Goal: Transaction & Acquisition: Purchase product/service

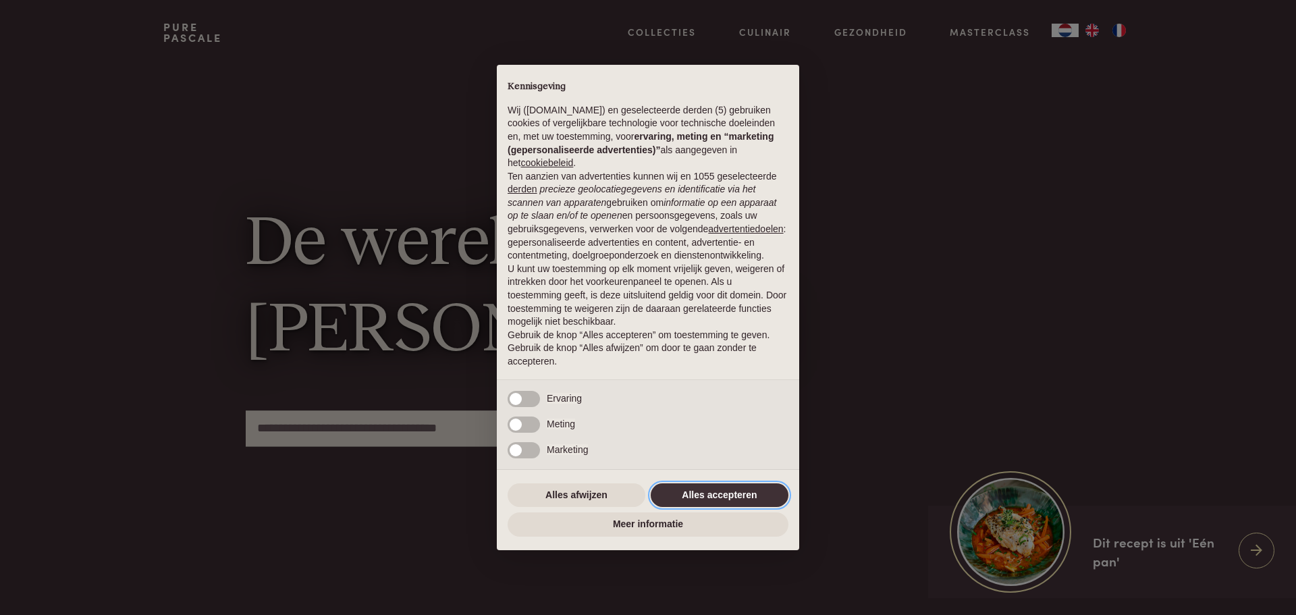
click at [710, 498] on button "Alles accepteren" at bounding box center [720, 495] width 138 height 24
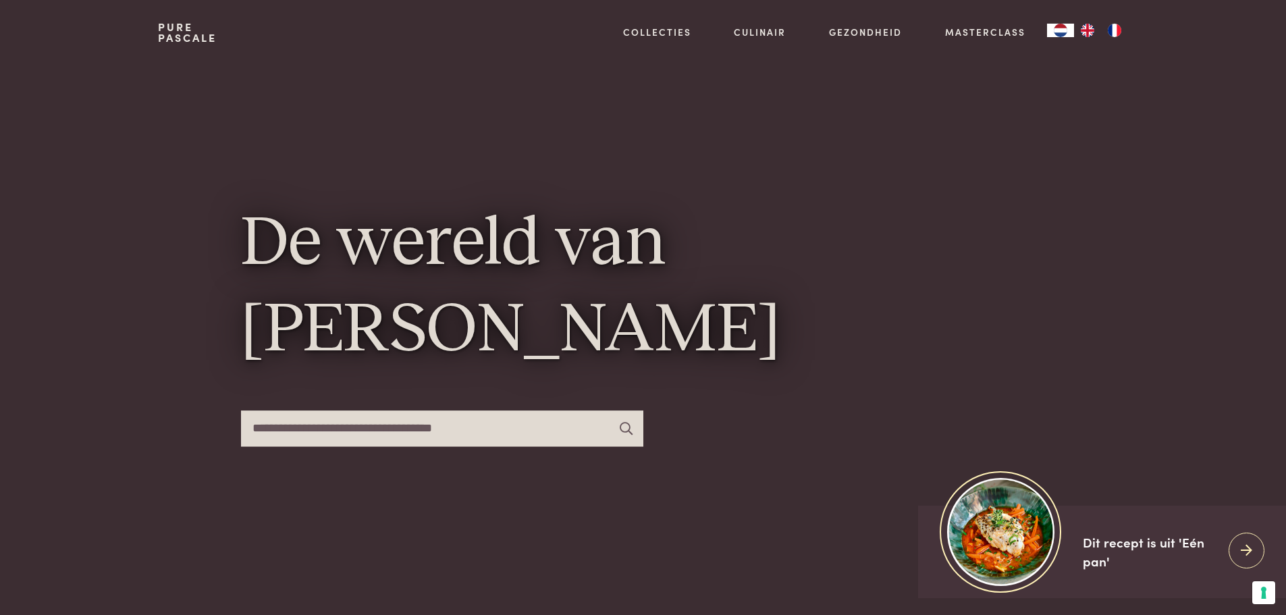
click at [1119, 32] on img "FR" at bounding box center [1114, 31] width 16 height 14
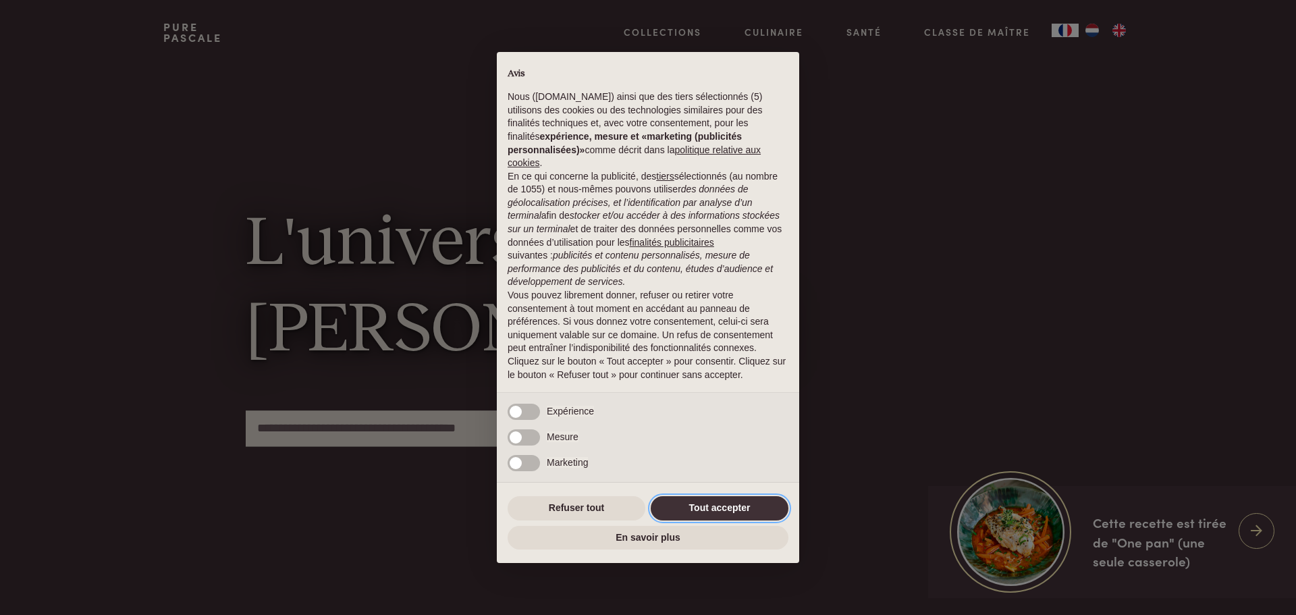
click at [722, 502] on button "Tout accepter" at bounding box center [720, 508] width 138 height 24
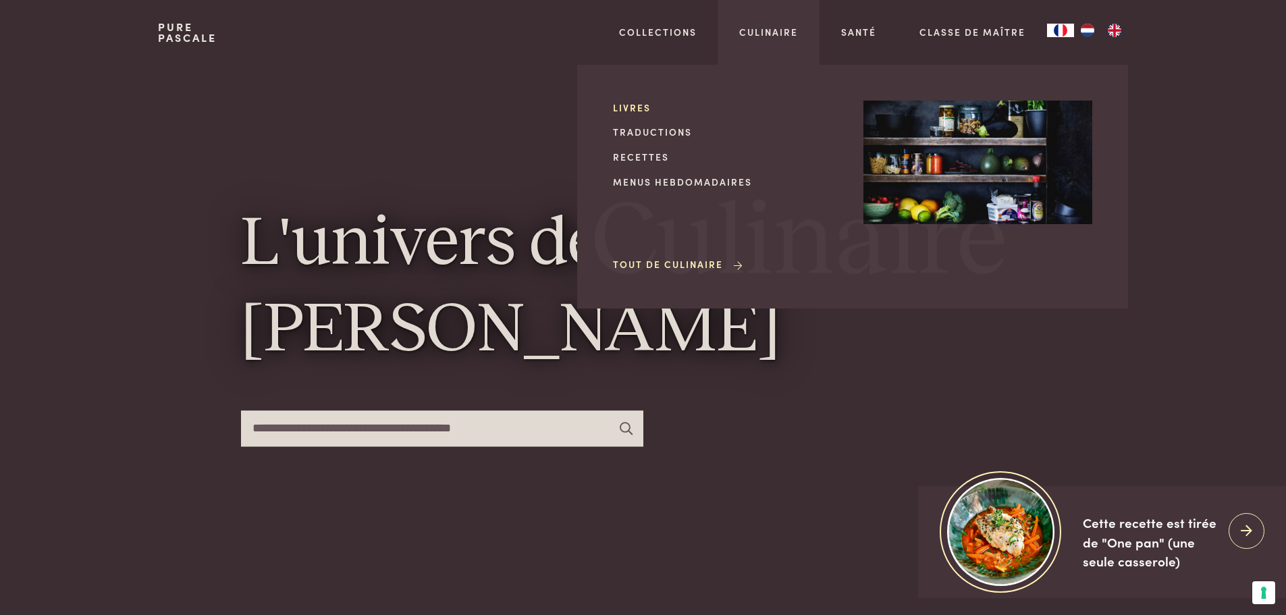
click at [632, 107] on link "Livres" at bounding box center [727, 108] width 229 height 14
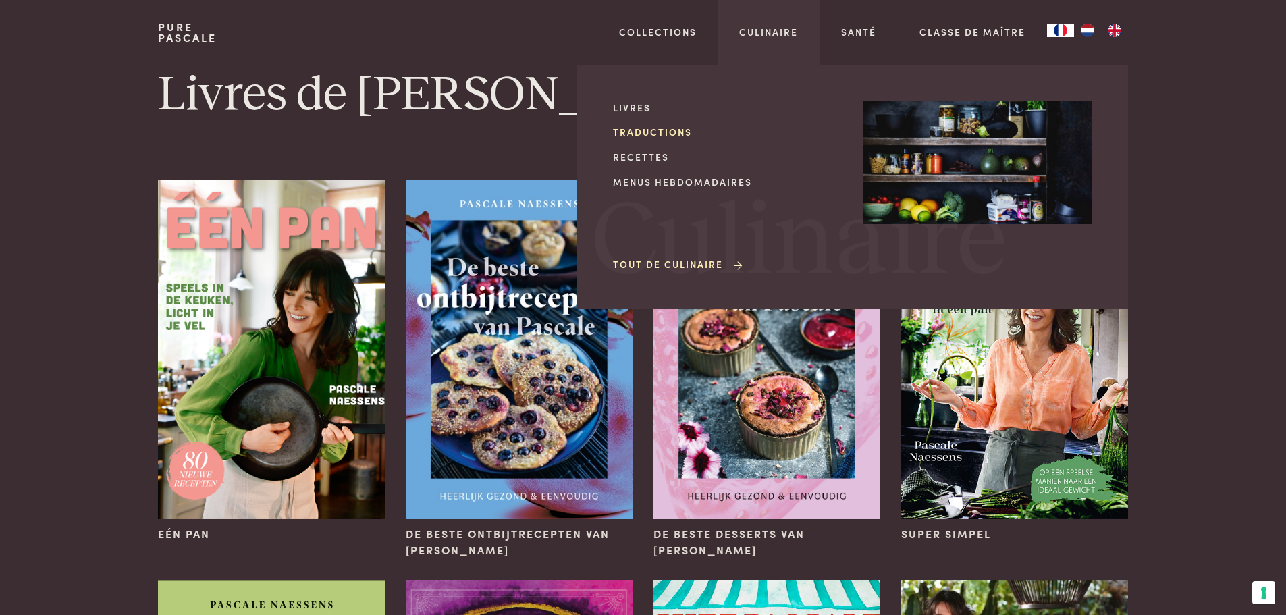
click at [651, 131] on link "Traductions" at bounding box center [727, 132] width 229 height 14
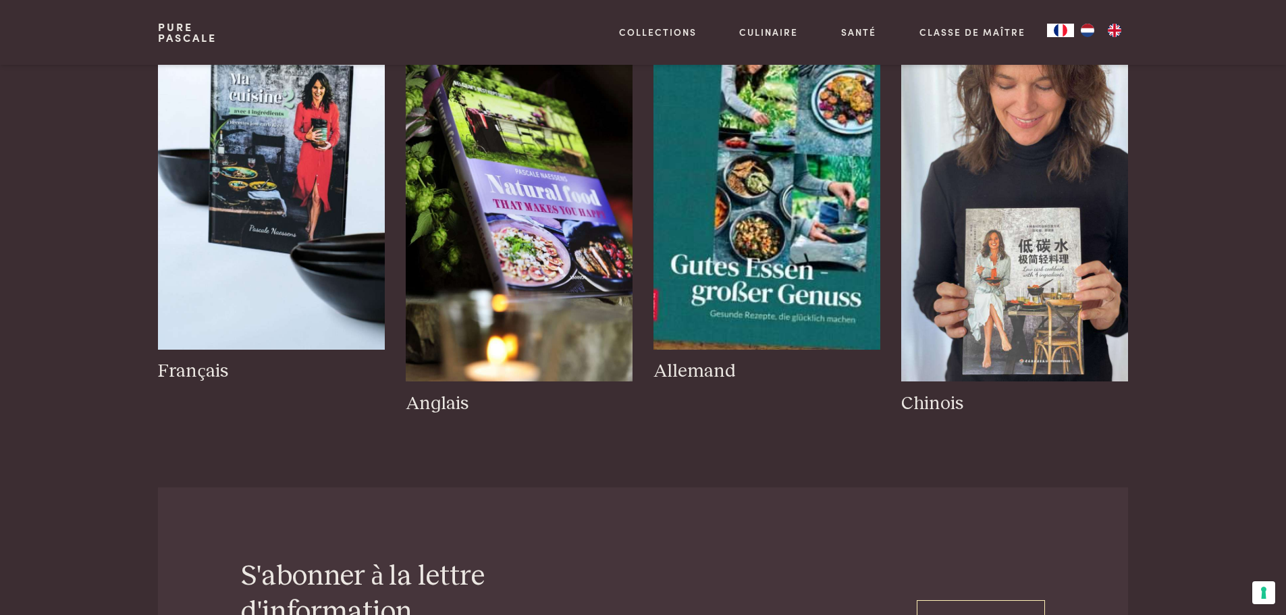
scroll to position [203, 0]
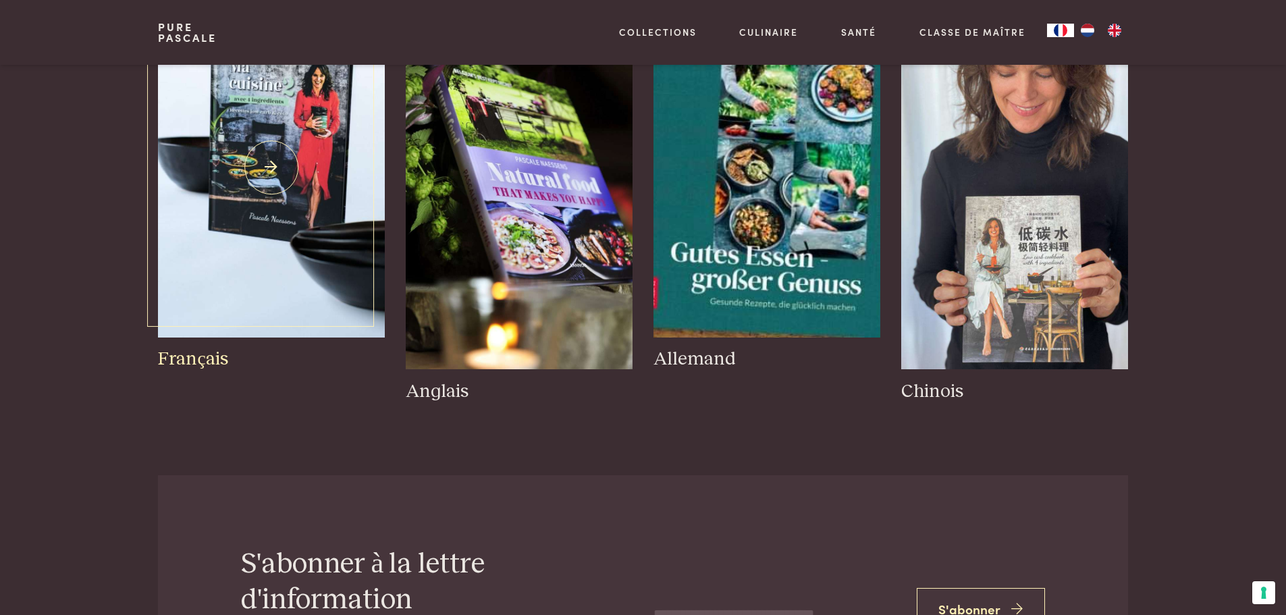
click at [301, 111] on img at bounding box center [271, 168] width 226 height 340
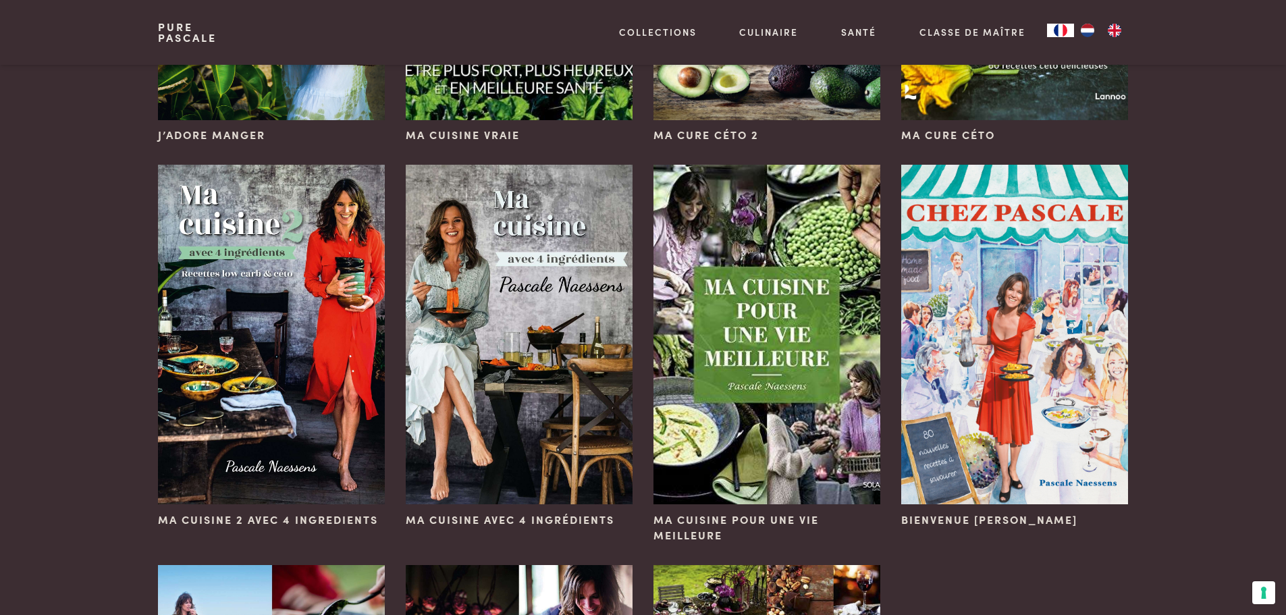
scroll to position [405, 0]
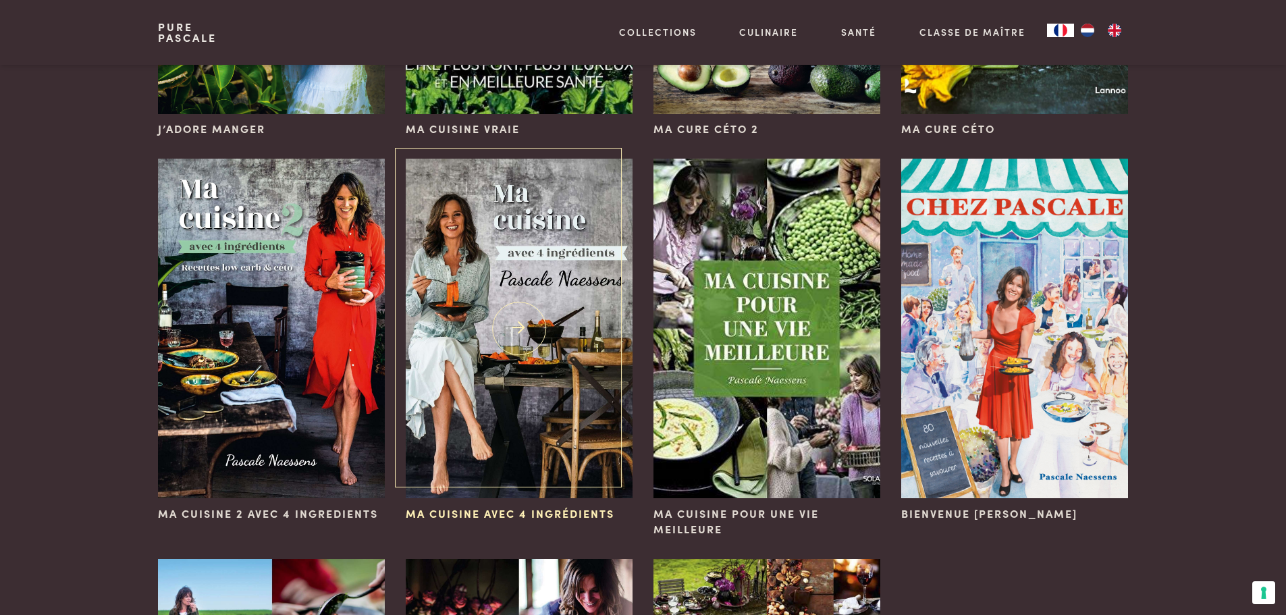
click at [541, 256] on img at bounding box center [519, 329] width 226 height 340
click at [1005, 311] on img at bounding box center [1014, 329] width 226 height 340
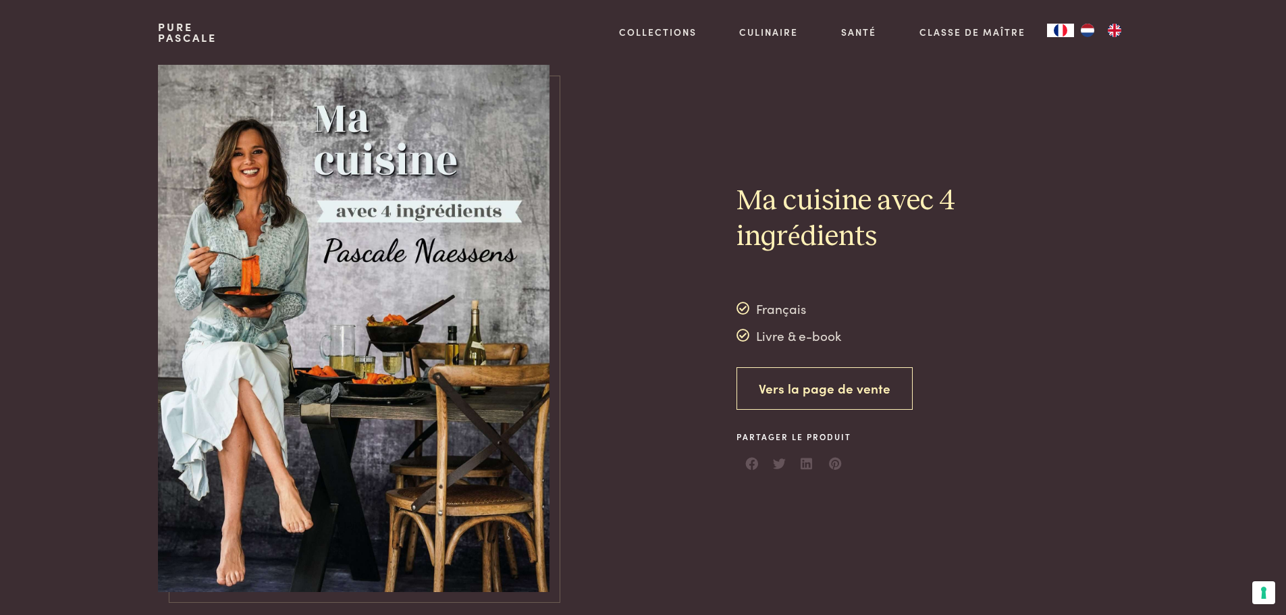
click at [811, 386] on link "Vers la page de vente" at bounding box center [825, 388] width 176 height 43
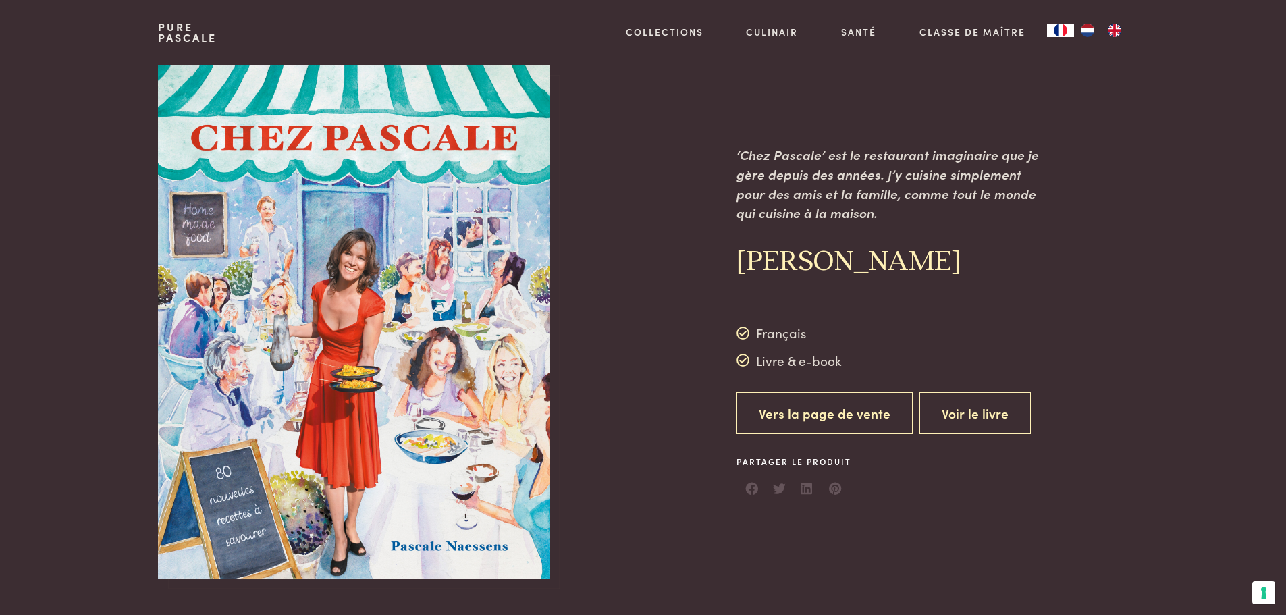
click at [822, 410] on link "Vers la page de vente" at bounding box center [825, 413] width 176 height 43
